Goal: Contribute content: Add original content to the website for others to see

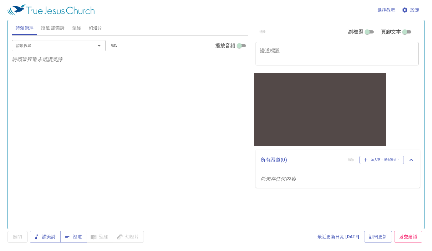
click at [96, 28] on span "幻燈片" at bounding box center [95, 28] width 13 height 8
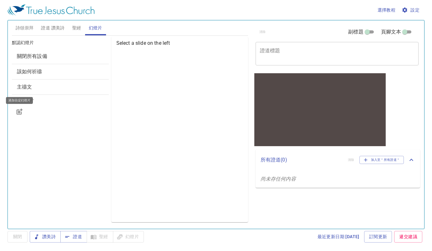
click at [20, 111] on icon "button" at bounding box center [20, 112] width 8 height 8
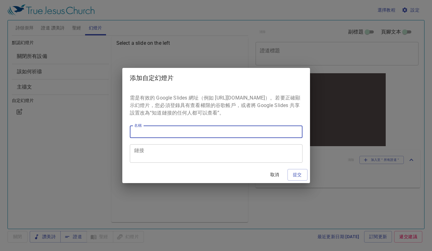
click at [165, 138] on input "名稱" at bounding box center [216, 131] width 173 height 13
click at [166, 137] on input "名稱" at bounding box center [216, 131] width 173 height 13
type input "聚会海报"
click at [169, 153] on textarea "鏈接" at bounding box center [216, 154] width 164 height 12
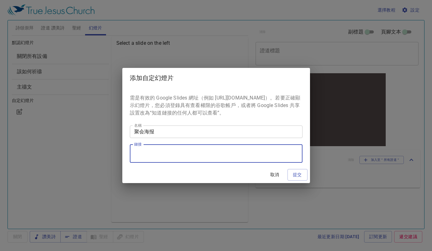
paste textarea "https://docs.google.com/presentation/d/142Sc1cC4HgOfPR6wr1UkuZwDxpBqNKgF_1nqhP4…"
type textarea "https://docs.google.com/presentation/d/142Sc1cC4HgOfPR6wr1UkuZwDxpBqNKgF_1nqhP4…"
click at [305, 180] on button "提交" at bounding box center [298, 175] width 20 height 12
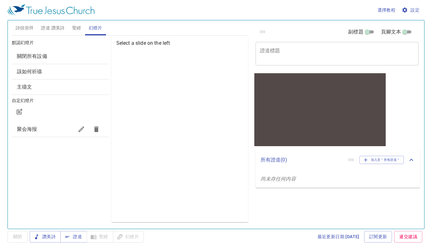
click at [40, 129] on span "聚会海报" at bounding box center [45, 129] width 57 height 8
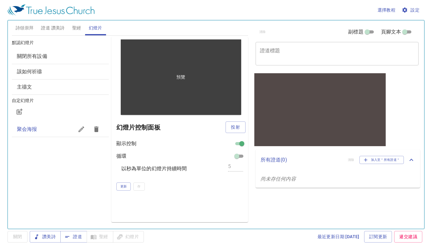
click at [185, 78] on p "預覽" at bounding box center [180, 77] width 9 height 6
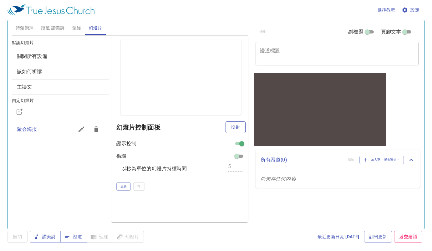
click at [235, 129] on span "投射" at bounding box center [236, 127] width 10 height 8
click at [22, 109] on icon "button" at bounding box center [20, 111] width 5 height 5
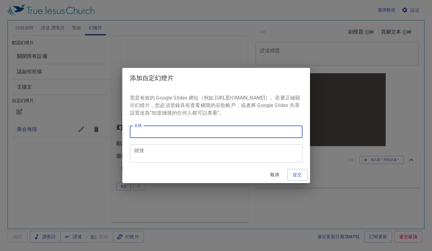
click at [164, 138] on input "名稱" at bounding box center [216, 131] width 173 height 13
click at [165, 137] on input "名稱" at bounding box center [216, 131] width 173 height 13
type input "提醒"
click at [166, 160] on textarea "鏈接" at bounding box center [216, 154] width 164 height 12
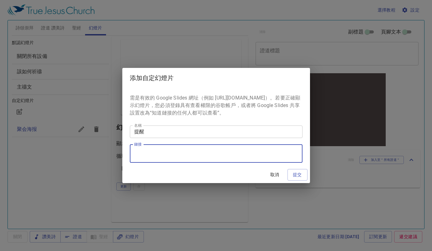
click at [152, 156] on textarea "鏈接" at bounding box center [216, 154] width 164 height 12
paste textarea "https://docs.google.com/document/d/1fgRLNU5vV7u80orPtrHJGEUFBLabq6atvcp_-l_AD-I…"
type textarea "https://docs.google.com/document/d/1fgRLNU5vV7u80orPtrHJGEUFBLabq6atvcp_-l_AD-I…"
click at [297, 175] on span "提交" at bounding box center [298, 175] width 10 height 8
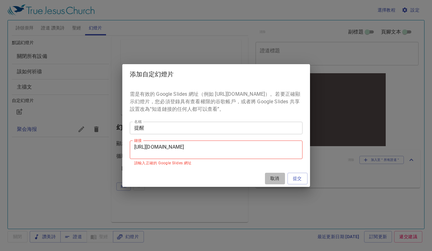
click at [276, 182] on span "取消" at bounding box center [275, 179] width 15 height 8
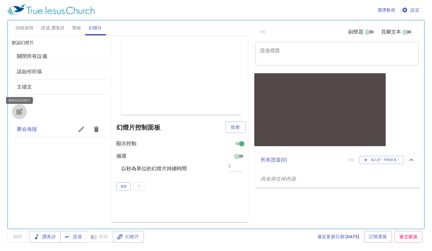
click at [18, 112] on icon "button" at bounding box center [20, 112] width 8 height 8
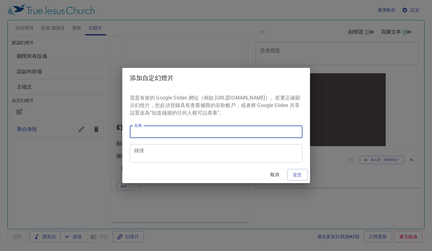
click at [140, 137] on input "名稱" at bounding box center [216, 131] width 173 height 13
type input "通知"
click at [196, 153] on textarea "鏈接" at bounding box center [216, 154] width 164 height 12
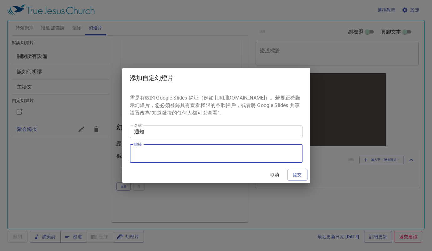
paste textarea "https://docs.google.com/presentation/d/1TBv51WN80YpSFj21Rlb5lbyJoX6UovzWaXgK30M…"
type textarea "https://docs.google.com/presentation/d/1TBv51WN80YpSFj21Rlb5lbyJoX6UovzWaXgK30M…"
click at [295, 179] on span "提交" at bounding box center [298, 175] width 10 height 8
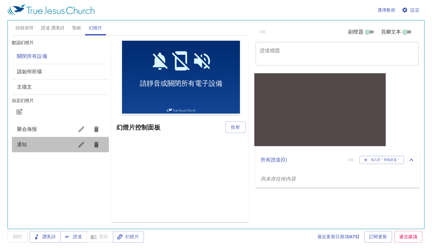
click at [33, 141] on span "通知" at bounding box center [45, 145] width 57 height 8
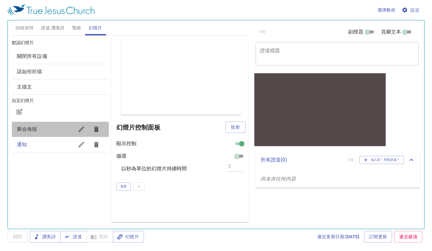
click at [36, 130] on span "聚会海报" at bounding box center [27, 129] width 20 height 6
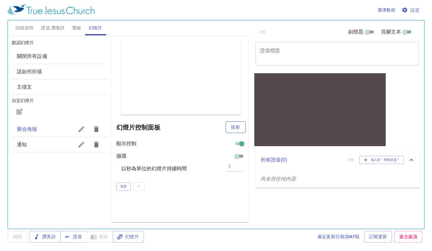
click at [237, 126] on span "投射" at bounding box center [236, 127] width 10 height 8
click at [244, 156] on input "checkbox" at bounding box center [237, 158] width 23 height 8
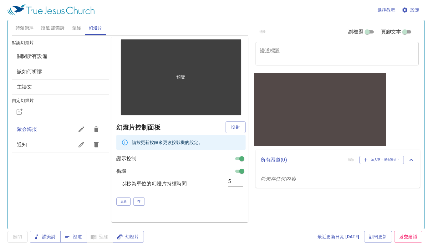
click at [154, 109] on div "預覽" at bounding box center [181, 76] width 120 height 75
click at [163, 110] on div "預覽" at bounding box center [181, 76] width 120 height 75
click at [165, 110] on div "預覽" at bounding box center [181, 76] width 120 height 75
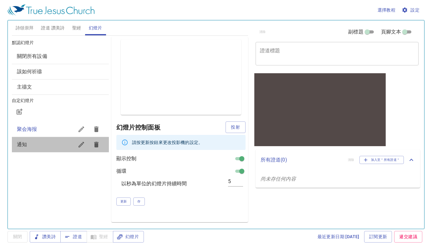
click at [39, 144] on span "通知" at bounding box center [45, 145] width 57 height 8
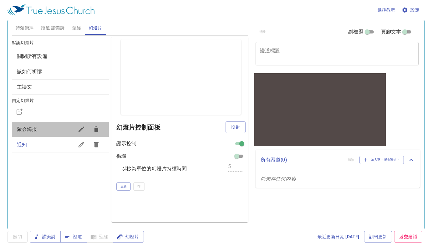
click at [41, 129] on span "聚会海报" at bounding box center [45, 129] width 57 height 8
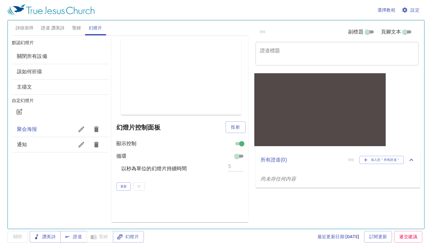
click at [41, 139] on div "通知" at bounding box center [60, 144] width 97 height 15
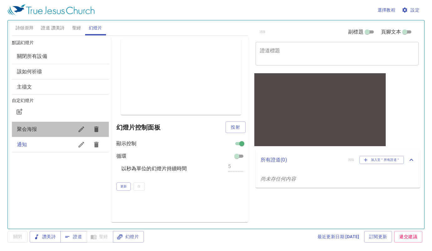
click at [39, 129] on span "聚会海报" at bounding box center [45, 129] width 57 height 8
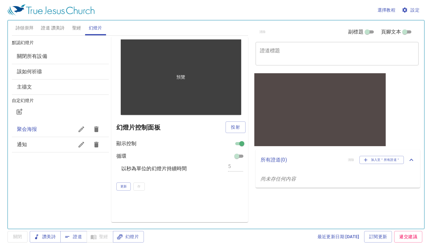
click at [173, 79] on div "預覽" at bounding box center [181, 76] width 120 height 75
click at [183, 79] on p "預覽" at bounding box center [180, 77] width 9 height 6
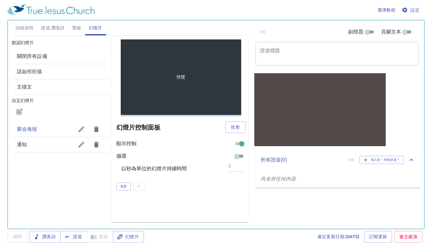
click at [209, 90] on div "預覽" at bounding box center [181, 76] width 120 height 75
click at [217, 106] on div "預覽" at bounding box center [181, 76] width 120 height 75
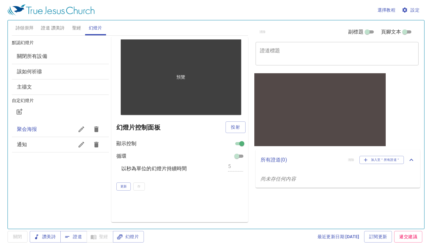
click at [217, 110] on div "預覽" at bounding box center [181, 76] width 120 height 75
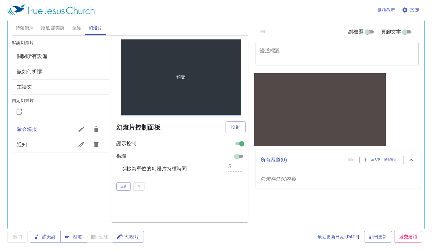
click at [217, 110] on div "預覽" at bounding box center [181, 76] width 120 height 75
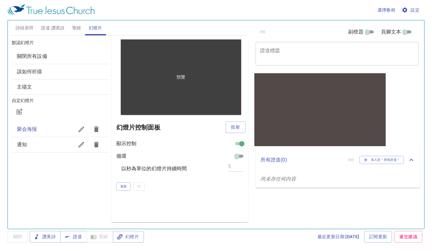
click at [176, 78] on p "預覽" at bounding box center [180, 77] width 9 height 6
click at [180, 77] on p "預覽" at bounding box center [180, 77] width 9 height 6
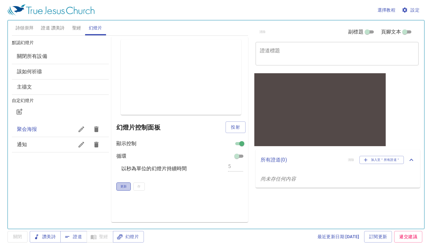
click at [126, 187] on span "更新" at bounding box center [123, 187] width 7 height 6
click at [41, 130] on span "聚会海报" at bounding box center [45, 129] width 57 height 8
click at [238, 126] on span "投射" at bounding box center [236, 127] width 10 height 8
click at [237, 126] on span "投射" at bounding box center [236, 127] width 10 height 8
click at [39, 139] on div "通知" at bounding box center [60, 144] width 97 height 15
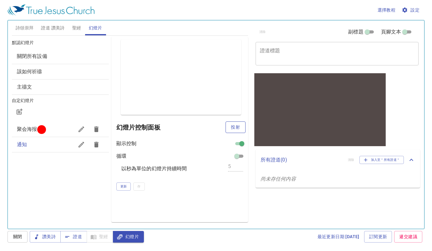
click at [236, 125] on span "投射" at bounding box center [236, 127] width 10 height 8
click at [37, 130] on span "聚会海报" at bounding box center [45, 129] width 57 height 8
click at [234, 127] on span "投射" at bounding box center [236, 127] width 10 height 8
click at [43, 146] on span "通知" at bounding box center [45, 145] width 57 height 8
click at [240, 128] on span "投射" at bounding box center [236, 127] width 10 height 8
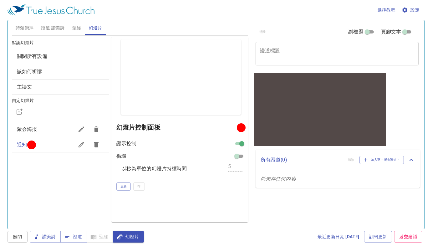
click at [241, 157] on input "checkbox" at bounding box center [237, 158] width 23 height 8
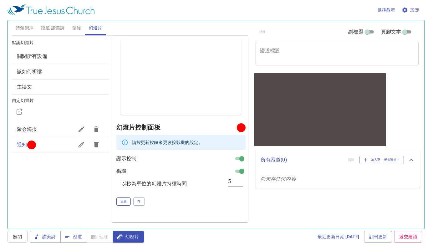
click at [123, 201] on span "更新" at bounding box center [123, 202] width 7 height 6
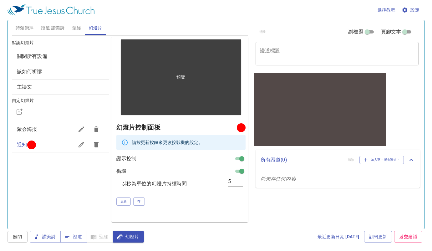
click at [129, 110] on div "預覽" at bounding box center [181, 76] width 120 height 75
click at [155, 108] on div "預覽" at bounding box center [181, 76] width 120 height 75
click at [163, 111] on div "預覽" at bounding box center [181, 76] width 120 height 75
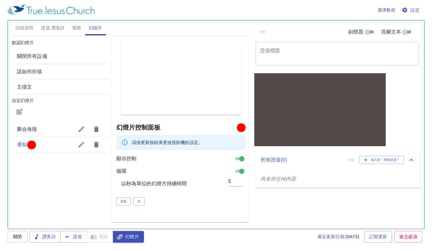
click at [28, 130] on span "聚会海报" at bounding box center [27, 129] width 20 height 6
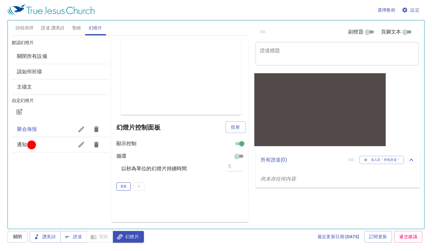
click at [125, 186] on span "更新" at bounding box center [123, 187] width 7 height 6
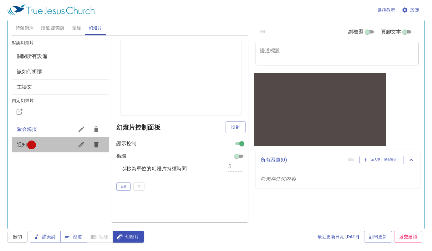
click at [22, 144] on span "通知" at bounding box center [22, 144] width 10 height 6
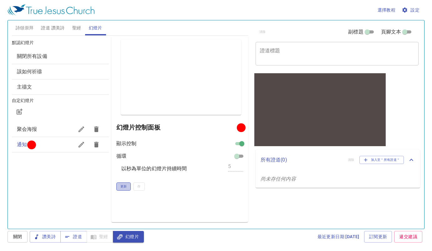
click at [125, 185] on span "更新" at bounding box center [123, 187] width 7 height 6
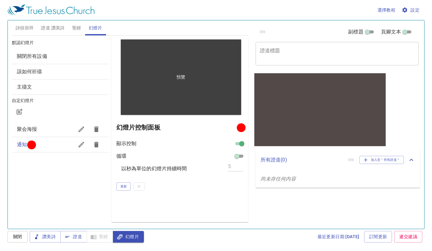
click at [155, 110] on div "預覽" at bounding box center [181, 76] width 120 height 75
click at [181, 80] on p "預覽" at bounding box center [180, 77] width 9 height 6
click at [182, 79] on p "預覽" at bounding box center [180, 77] width 9 height 6
click at [223, 110] on div "預覽" at bounding box center [181, 76] width 120 height 75
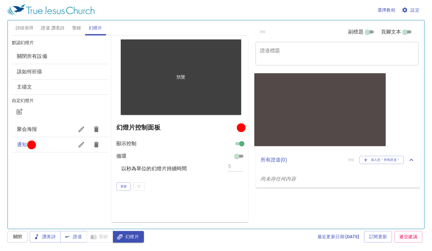
click at [209, 86] on div "預覽" at bounding box center [181, 76] width 120 height 75
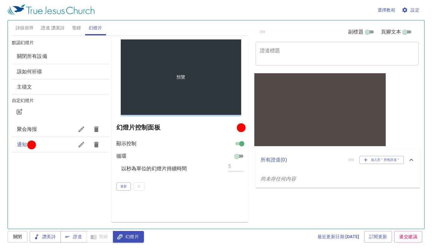
click at [208, 86] on div "預覽" at bounding box center [181, 76] width 120 height 75
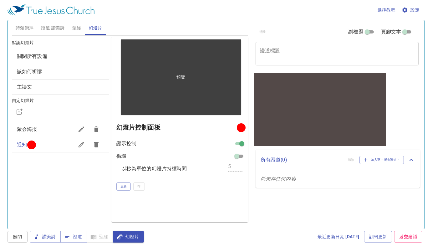
click at [179, 72] on div "預覽" at bounding box center [181, 76] width 120 height 75
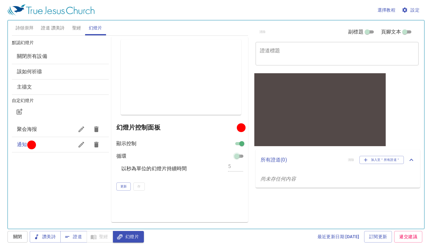
click at [239, 156] on input "checkbox" at bounding box center [237, 158] width 23 height 8
checkbox input "true"
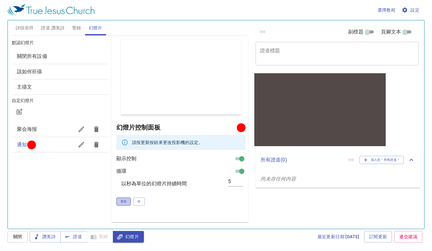
click at [127, 202] on button "更新" at bounding box center [123, 201] width 15 height 8
click at [240, 182] on input "4" at bounding box center [235, 181] width 15 height 9
type input "3"
click at [241, 182] on input "3" at bounding box center [235, 181] width 15 height 9
click at [126, 200] on span "更新" at bounding box center [123, 202] width 7 height 6
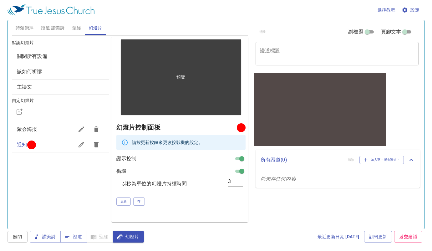
click at [166, 109] on div "預覽" at bounding box center [181, 76] width 120 height 75
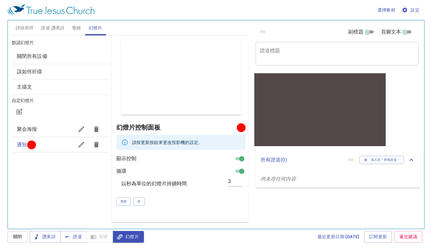
click at [54, 129] on span "聚会海报" at bounding box center [45, 129] width 57 height 8
checkbox input "false"
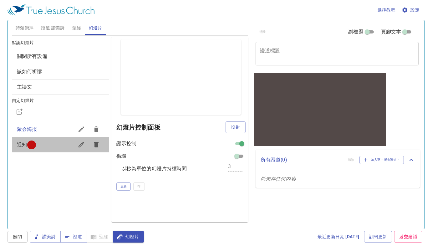
click at [53, 144] on span "通知" at bounding box center [45, 145] width 57 height 8
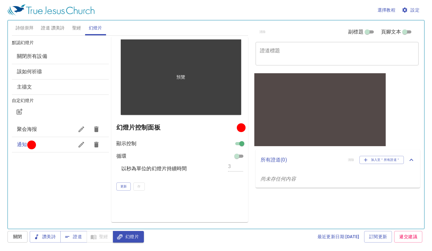
click at [156, 111] on div "預覽" at bounding box center [181, 76] width 120 height 75
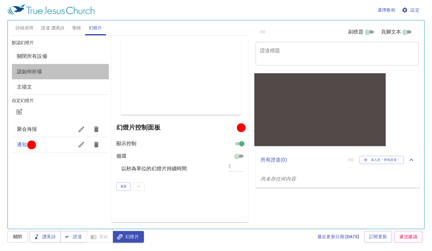
click at [42, 72] on span "該如何祈禱" at bounding box center [29, 72] width 25 height 6
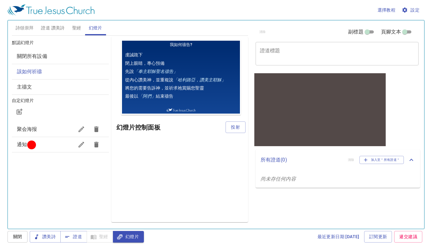
click at [30, 91] on div "主禱文" at bounding box center [60, 86] width 97 height 15
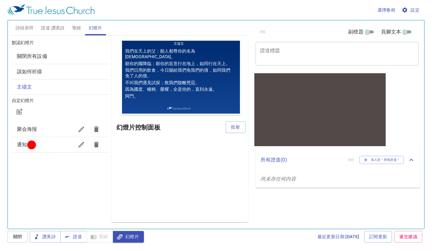
click at [37, 176] on div "默認幻燈片 關閉所有設備 該如何祈禱 主禱文 自定幻燈片 聚会海报 通知" at bounding box center [61, 130] width 100 height 188
click at [410, 7] on span "設定" at bounding box center [411, 10] width 17 height 8
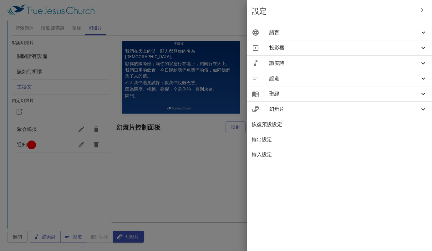
click at [339, 35] on span "語言" at bounding box center [344, 33] width 150 height 8
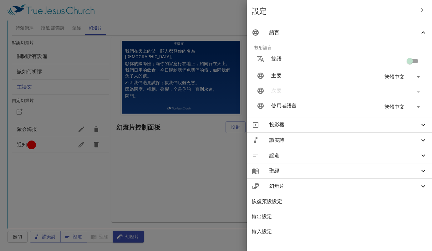
click at [403, 109] on body "選擇教程 設定 詩頌崇拜 證道 讚美詩 聖經 幻燈片 詩歌搜尋 詩歌搜尋 清除 播放音頻 詩頌崇拜還未選讚美詩 詩歌搜尋 詩歌搜尋 清除 播放音頻 證道還未選…" at bounding box center [216, 125] width 432 height 251
click at [398, 132] on li "简体中文" at bounding box center [402, 129] width 50 height 11
type input "zh-simple"
click at [398, 77] on body "选择教程 设定 诗颂崇拜 证道 赞美诗 圣经 幻灯片 诗歌搜寻 诗歌搜寻 清除 播放音频 诗颂崇拜还未选赞美诗 诗歌搜寻 诗歌搜寻 清除 播放音频 证道还未选…" at bounding box center [216, 125] width 432 height 251
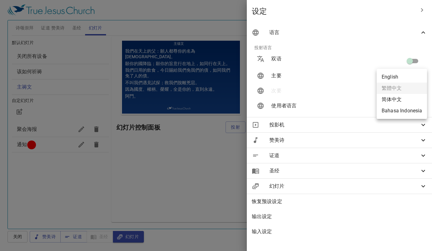
click at [397, 100] on li "简体中文" at bounding box center [402, 99] width 50 height 11
type input "zh-simple"
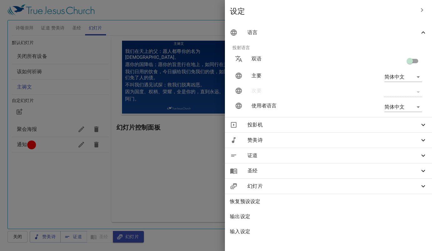
click at [0, 0] on span "证道" at bounding box center [0, 0] width 0 height 0
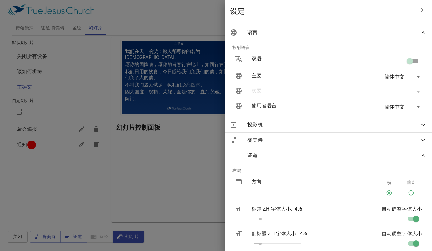
click at [0, 0] on span "证道" at bounding box center [0, 0] width 0 height 0
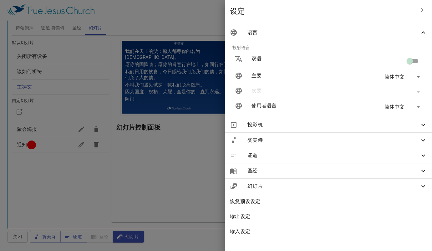
click at [317, 167] on div "圣经" at bounding box center [328, 170] width 207 height 15
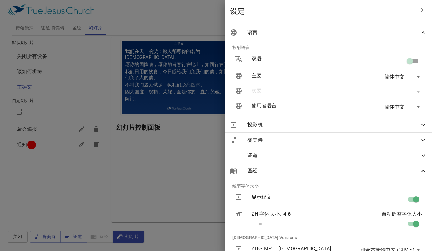
click at [0, 0] on div at bounding box center [0, 0] width 0 height 0
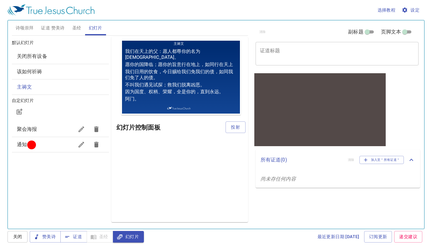
click at [23, 30] on span "诗颂崇拜" at bounding box center [25, 28] width 18 height 8
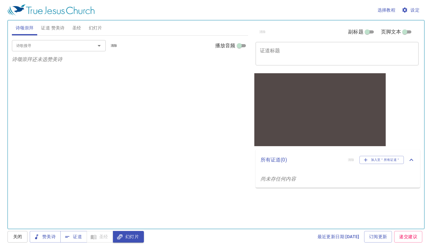
click at [55, 28] on span "证道 赞美诗" at bounding box center [52, 28] width 23 height 8
click at [77, 27] on span "圣经" at bounding box center [76, 28] width 9 height 8
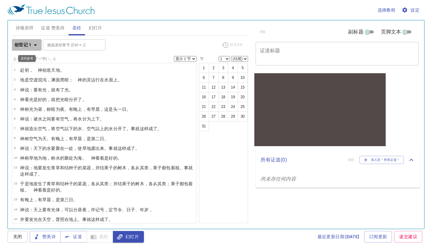
click at [34, 45] on icon "button" at bounding box center [36, 45] width 8 height 8
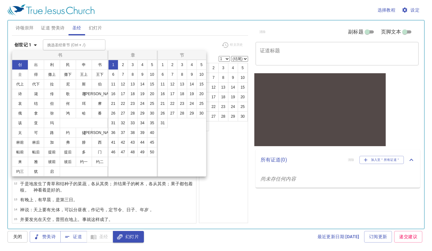
click at [0, 0] on div at bounding box center [0, 0] width 0 height 0
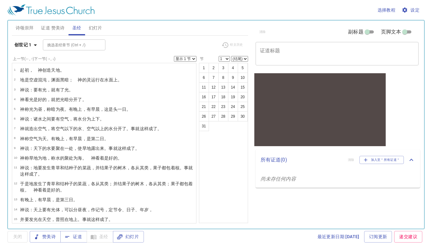
click at [96, 30] on span "幻灯片" at bounding box center [95, 28] width 13 height 8
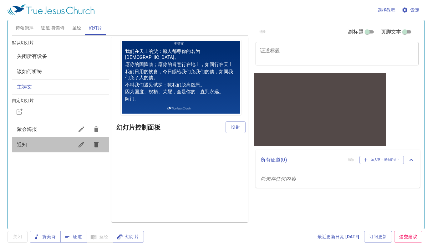
click at [35, 145] on span "通知" at bounding box center [45, 145] width 57 height 8
